Goal: Transaction & Acquisition: Purchase product/service

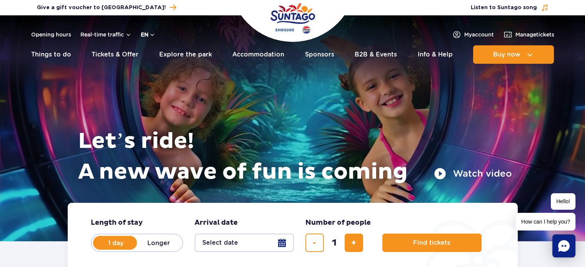
click at [146, 38] on button "en" at bounding box center [148, 35] width 15 height 8
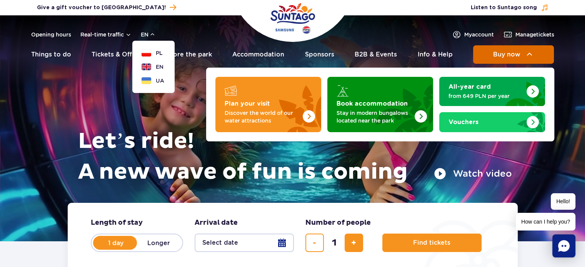
click at [502, 52] on span "Buy now" at bounding box center [506, 54] width 27 height 7
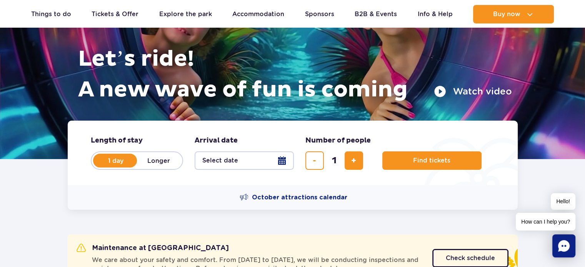
scroll to position [38, 0]
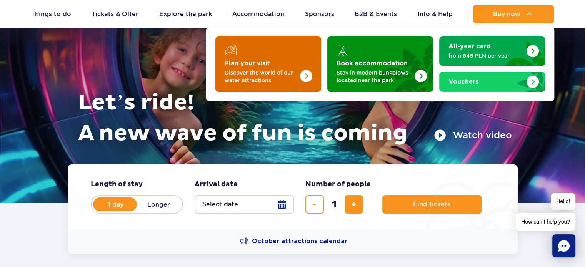
click at [262, 73] on p "Discover the world of our water attractions" at bounding box center [262, 76] width 75 height 15
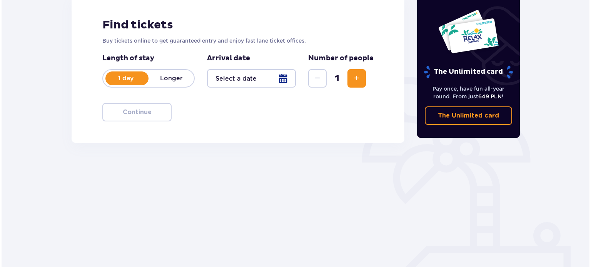
scroll to position [115, 0]
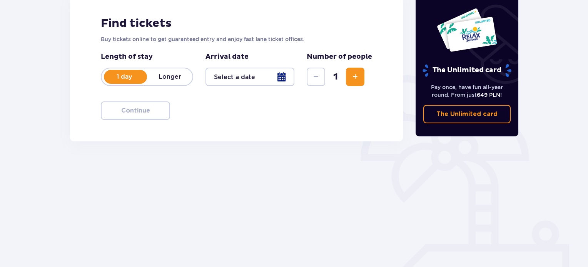
click at [282, 74] on div at bounding box center [250, 77] width 89 height 18
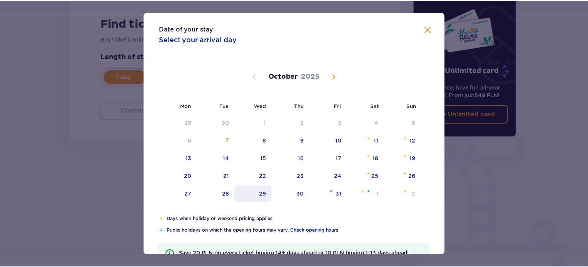
scroll to position [62, 0]
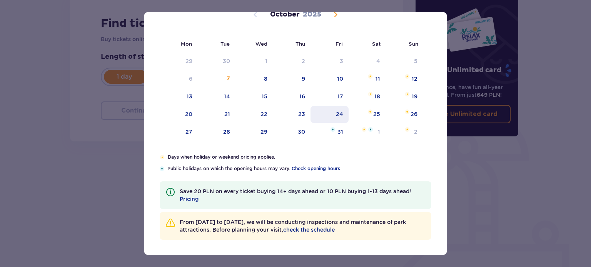
drag, startPoint x: 339, startPoint y: 112, endPoint x: 321, endPoint y: 126, distance: 22.7
click at [339, 112] on div "24" at bounding box center [339, 114] width 7 height 8
type input "24.10.25"
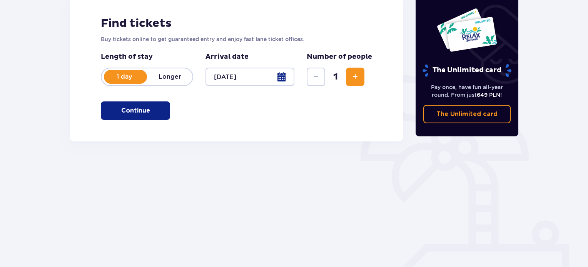
click at [359, 74] on span "Increase" at bounding box center [355, 76] width 9 height 9
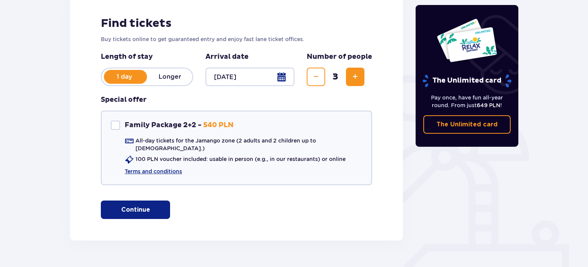
click at [137, 206] on p "Continue" at bounding box center [135, 210] width 29 height 8
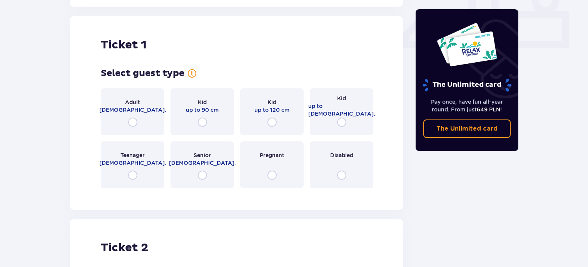
scroll to position [350, 0]
click at [132, 117] on input "radio" at bounding box center [132, 121] width 9 height 9
radio input "true"
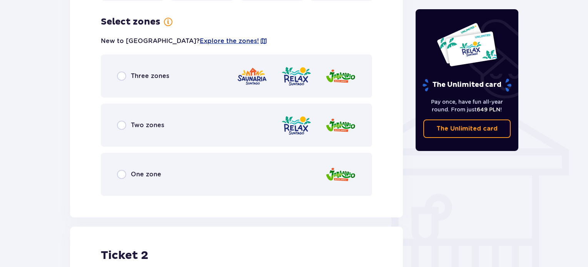
scroll to position [538, 0]
click at [158, 170] on span "One zone" at bounding box center [146, 174] width 30 height 8
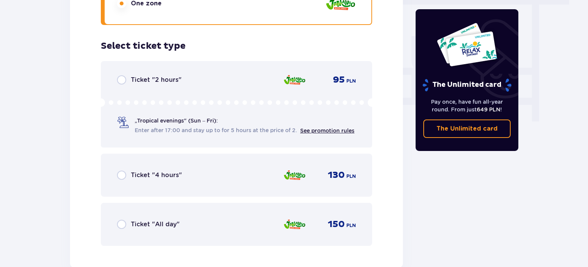
scroll to position [733, 0]
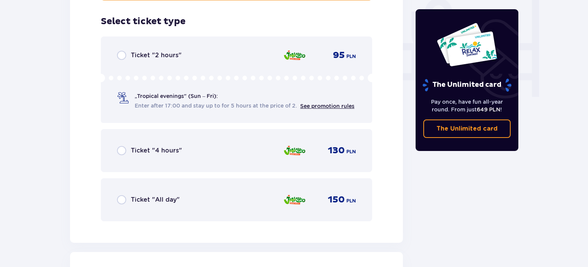
click at [164, 196] on span "Ticket "All day"" at bounding box center [155, 200] width 49 height 8
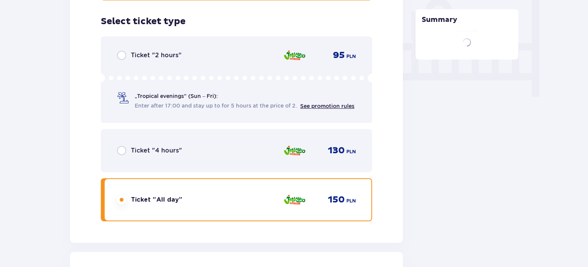
scroll to position [969, 0]
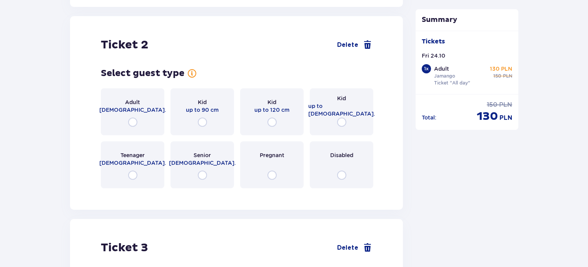
click at [131, 118] on input "radio" at bounding box center [132, 122] width 9 height 9
radio input "true"
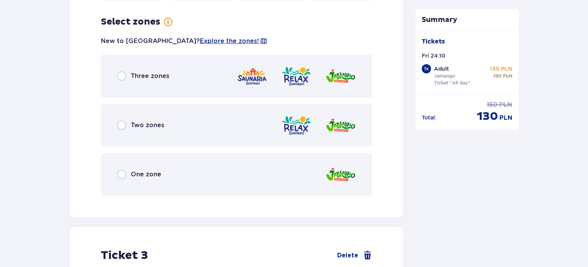
click at [146, 170] on span "One zone" at bounding box center [146, 174] width 30 height 8
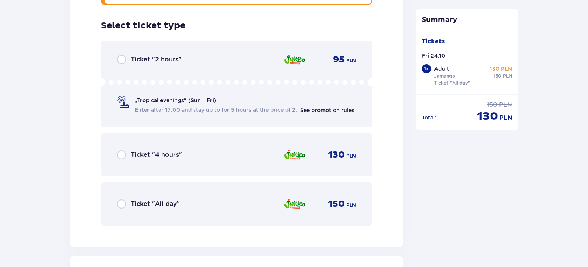
scroll to position [1353, 0]
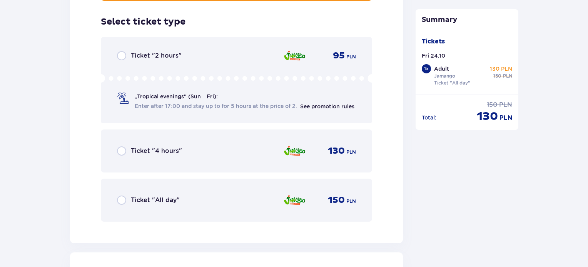
click at [158, 201] on div "Ticket "All day" 150 PLN" at bounding box center [236, 200] width 239 height 16
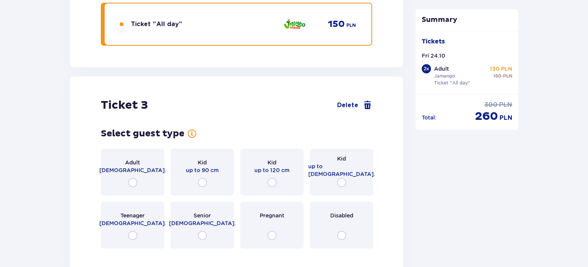
scroll to position [1589, 0]
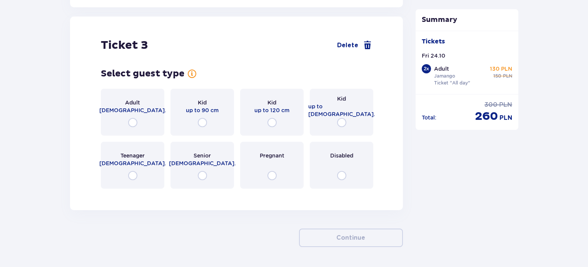
click at [340, 118] on input "radio" at bounding box center [341, 122] width 9 height 9
radio input "true"
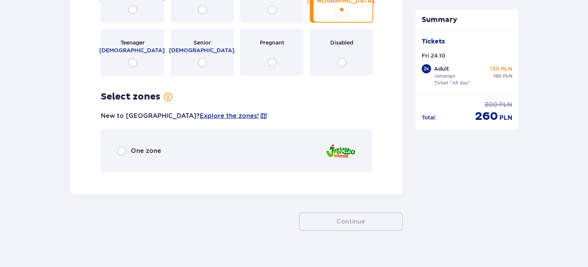
scroll to position [1705, 0]
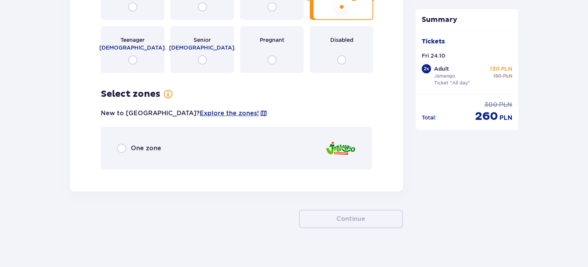
click at [180, 153] on div "One zone" at bounding box center [236, 148] width 271 height 43
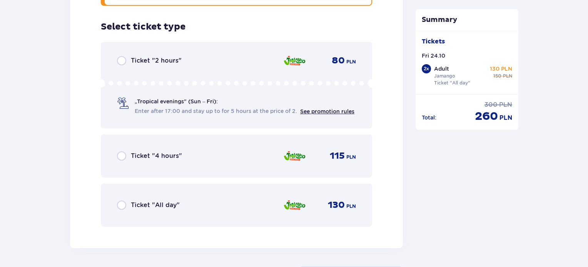
scroll to position [1874, 0]
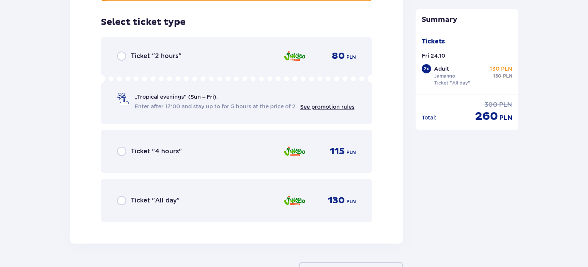
click at [180, 196] on div "Ticket "All day" 130 PLN" at bounding box center [236, 201] width 239 height 16
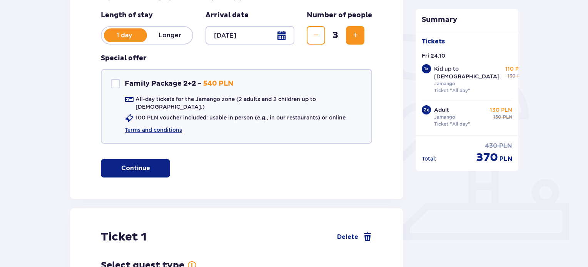
scroll to position [0, 0]
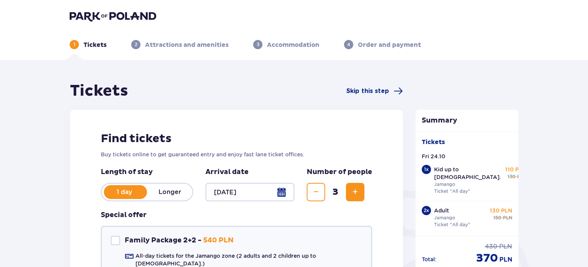
click at [259, 194] on div at bounding box center [250, 192] width 89 height 18
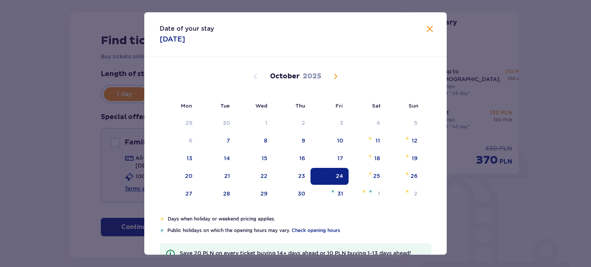
scroll to position [115, 0]
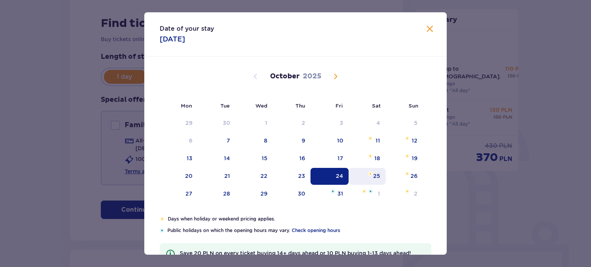
drag, startPoint x: 376, startPoint y: 172, endPoint x: 378, endPoint y: 177, distance: 5.4
click at [375, 172] on div "25" at bounding box center [376, 176] width 7 height 8
type input "25.10.25"
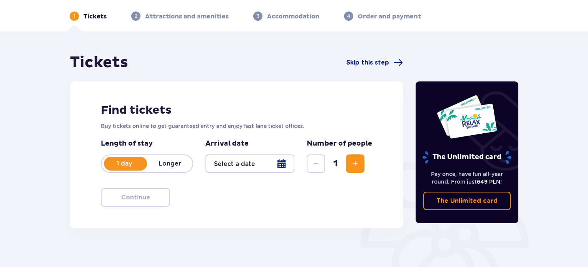
scroll to position [125, 0]
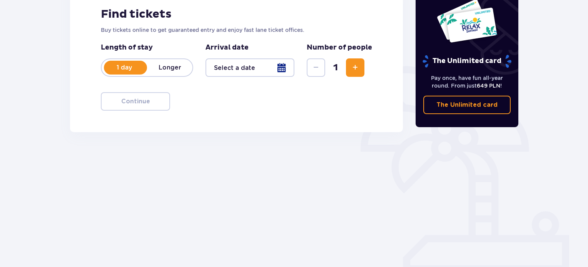
click at [357, 65] on span "Increase" at bounding box center [355, 67] width 9 height 9
click at [305, 120] on div "Find tickets Buy tickets online to get guaranteed entry and enjoy fast lane tic…" at bounding box center [236, 58] width 333 height 147
click at [253, 75] on div at bounding box center [250, 67] width 89 height 18
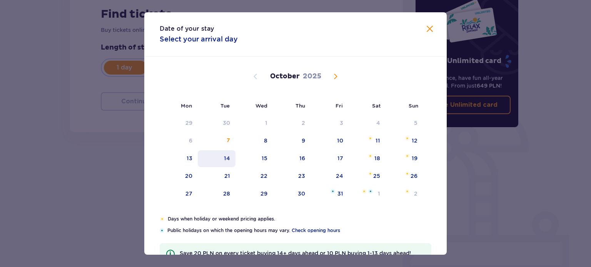
click at [376, 174] on div "25" at bounding box center [376, 176] width 7 height 8
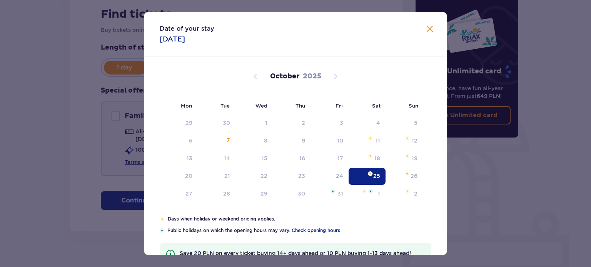
type input "25.10.25"
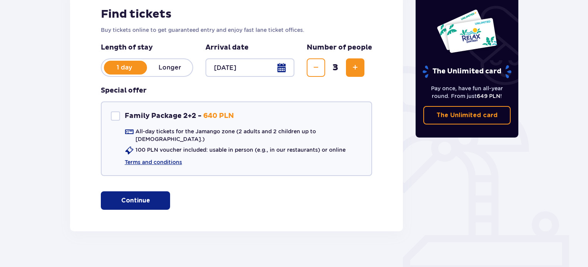
click at [23, 150] on div "Tickets Skip this step Find tickets Buy tickets online to get guaranteed entry …" at bounding box center [294, 106] width 588 height 343
click at [134, 197] on p "Continue" at bounding box center [135, 201] width 29 height 8
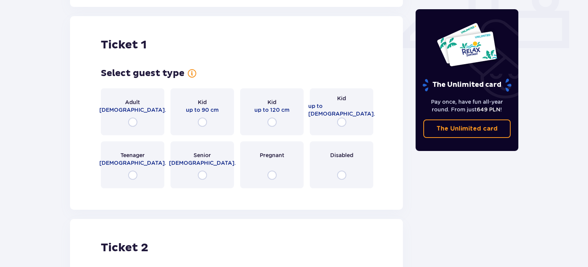
scroll to position [350, 0]
click at [131, 118] on input "radio" at bounding box center [132, 121] width 9 height 9
radio input "true"
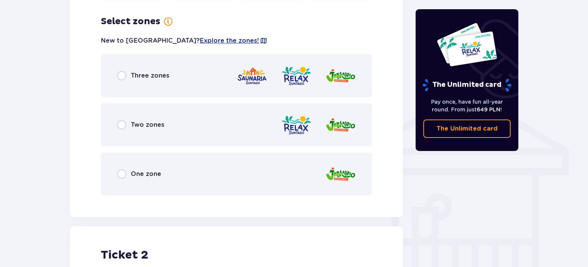
click at [160, 162] on div "One zone" at bounding box center [236, 174] width 271 height 43
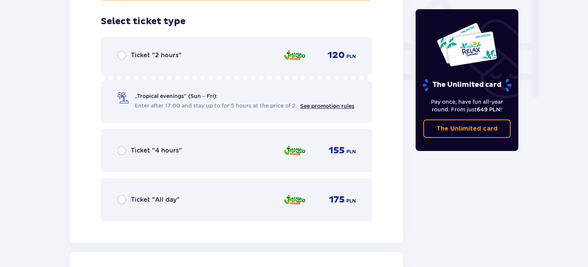
click at [162, 196] on span "Ticket "All day"" at bounding box center [155, 200] width 49 height 8
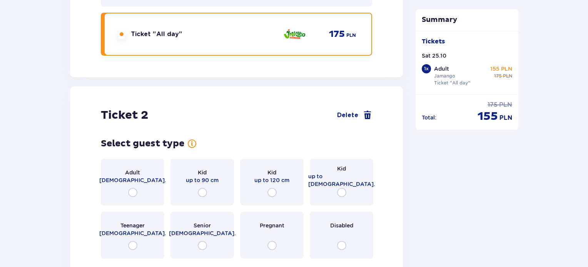
scroll to position [969, 0]
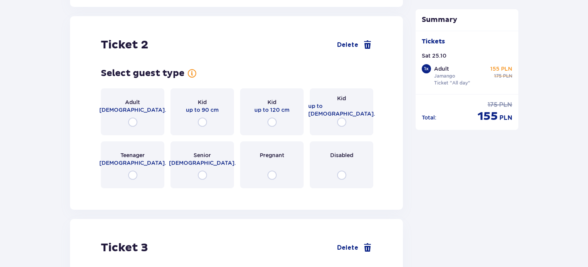
click at [128, 106] on span "18 - 65 y.o." at bounding box center [132, 110] width 67 height 8
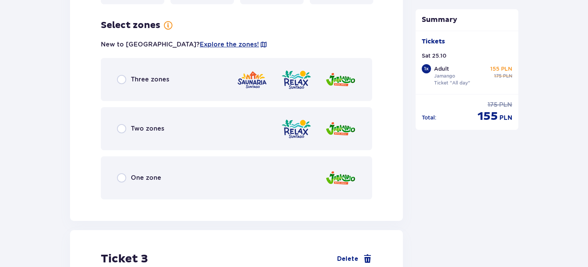
scroll to position [1157, 0]
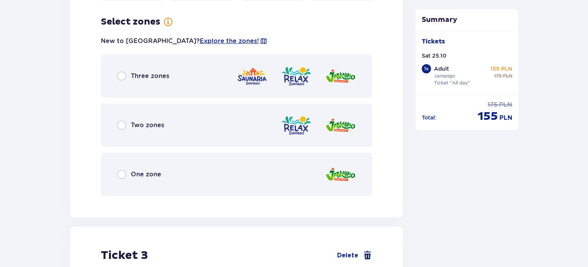
click at [169, 170] on div "One zone" at bounding box center [236, 174] width 271 height 43
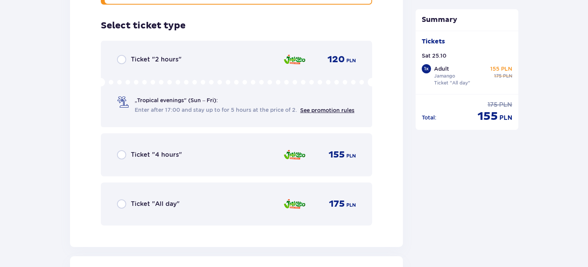
scroll to position [1353, 0]
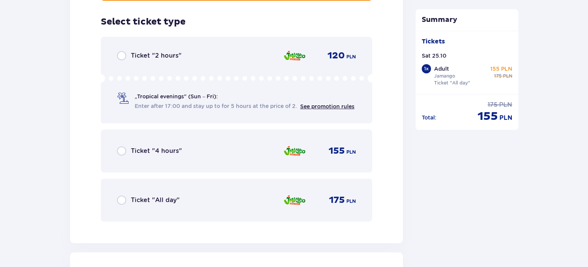
click at [160, 196] on span "Ticket "All day"" at bounding box center [155, 200] width 49 height 8
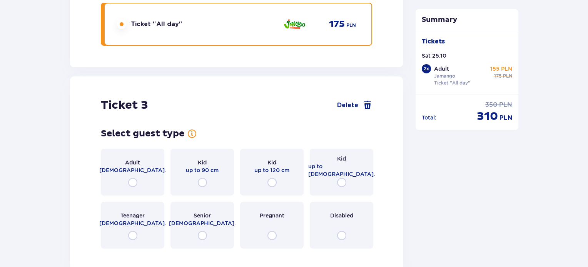
scroll to position [1589, 0]
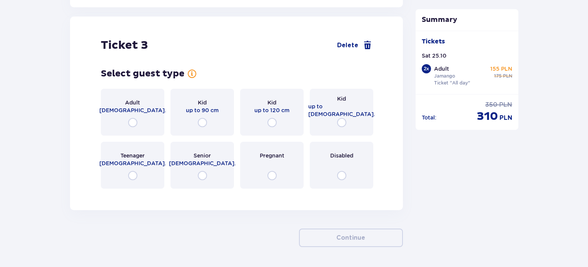
click at [340, 118] on input "radio" at bounding box center [341, 122] width 9 height 9
radio input "true"
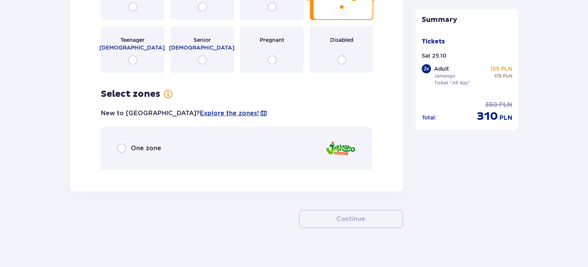
click at [196, 147] on div "One zone" at bounding box center [236, 148] width 271 height 43
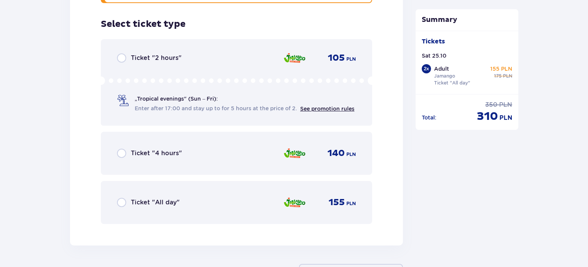
scroll to position [1874, 0]
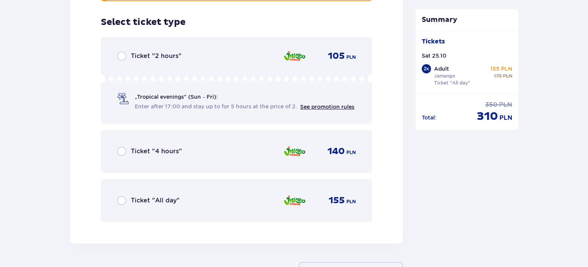
click at [160, 197] on span "Ticket "All day"" at bounding box center [155, 201] width 49 height 8
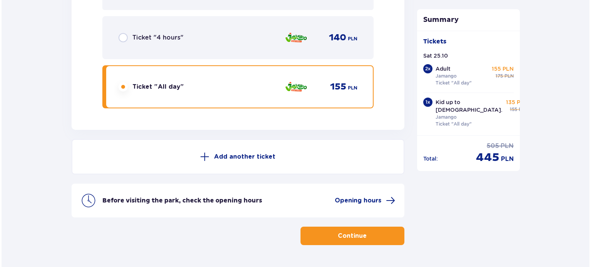
scroll to position [2004, 0]
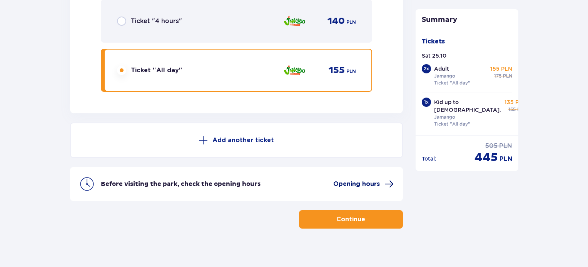
click at [345, 180] on span "Opening hours" at bounding box center [356, 184] width 47 height 8
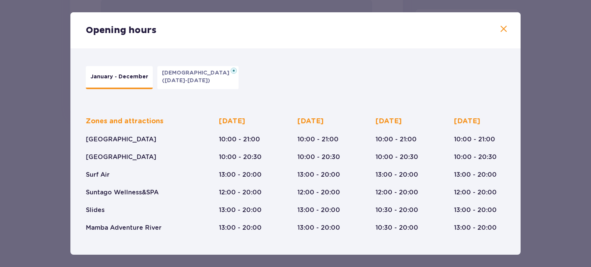
click at [501, 26] on span at bounding box center [503, 29] width 9 height 9
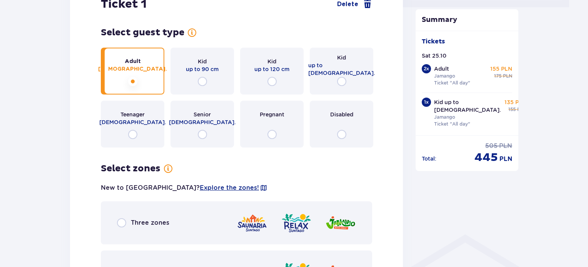
scroll to position [388, 0]
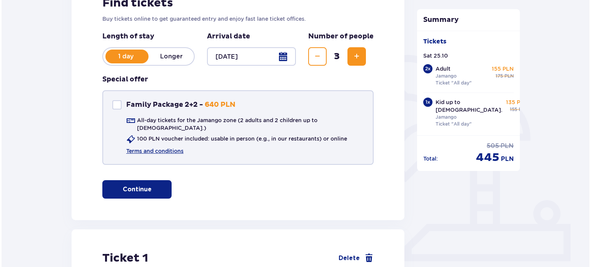
scroll to position [80, 0]
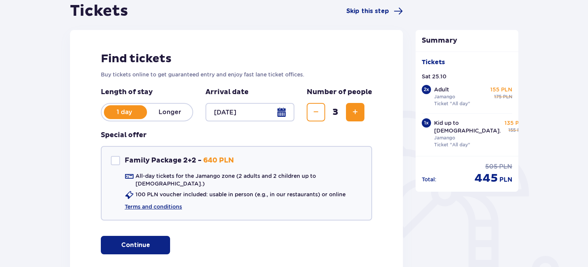
click at [216, 114] on div at bounding box center [250, 112] width 89 height 18
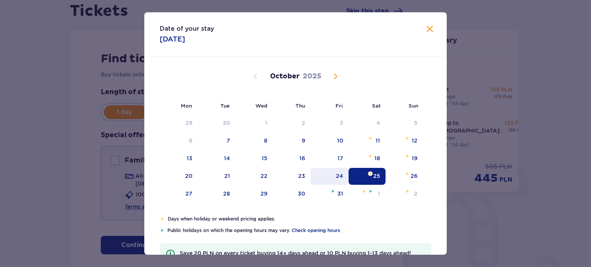
click at [342, 178] on div "24" at bounding box center [339, 176] width 7 height 8
type input "24.10.25"
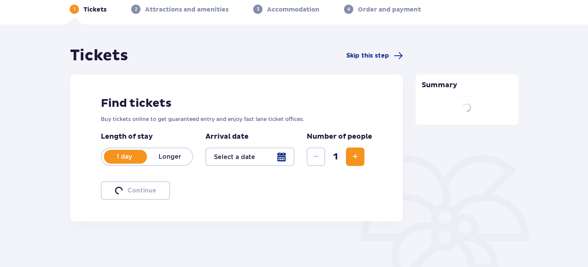
scroll to position [80, 0]
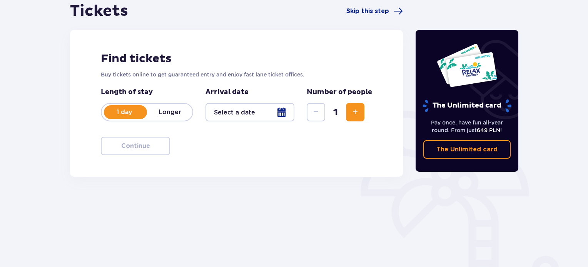
click at [278, 112] on div at bounding box center [250, 112] width 89 height 18
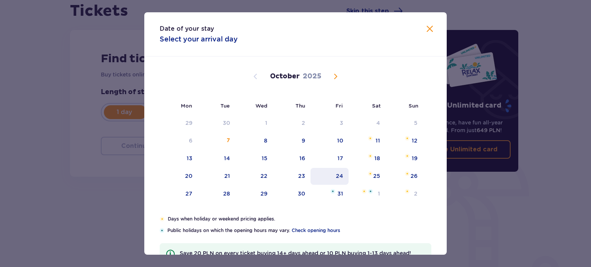
click at [336, 172] on div "24" at bounding box center [339, 176] width 7 height 8
type input "24.10.25"
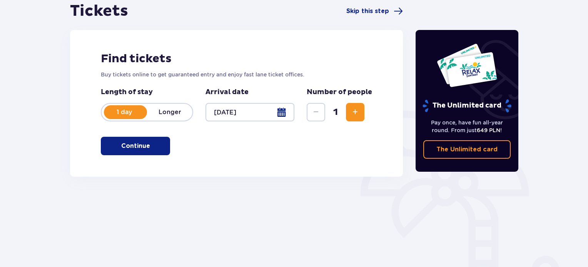
click at [353, 119] on button "Increase" at bounding box center [355, 112] width 18 height 18
